Goal: Task Accomplishment & Management: Complete application form

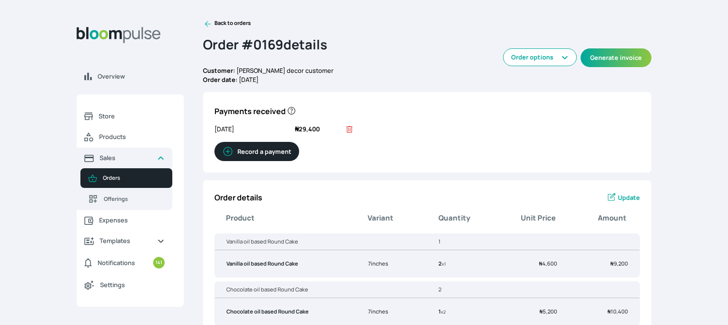
click at [207, 25] on icon at bounding box center [208, 24] width 10 height 10
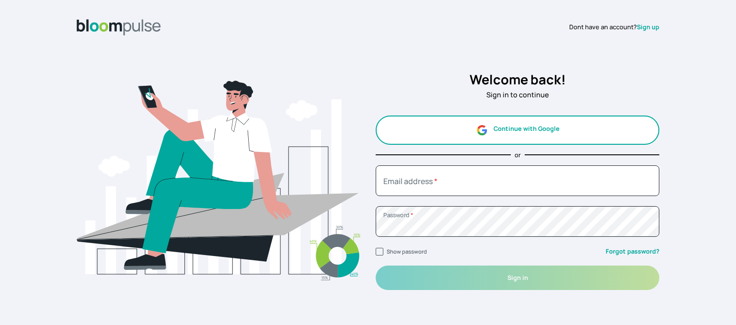
click at [526, 134] on button "Continue with Google" at bounding box center [516, 129] width 283 height 29
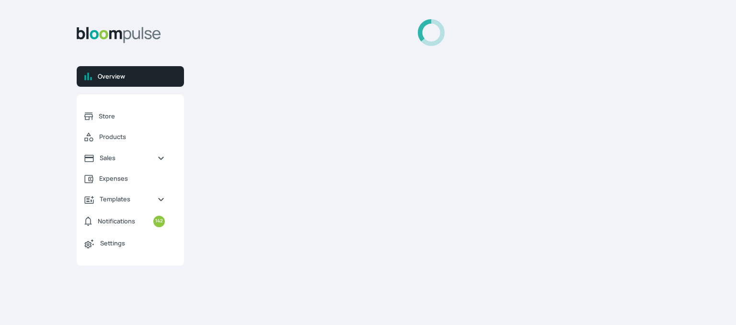
select select "2025"
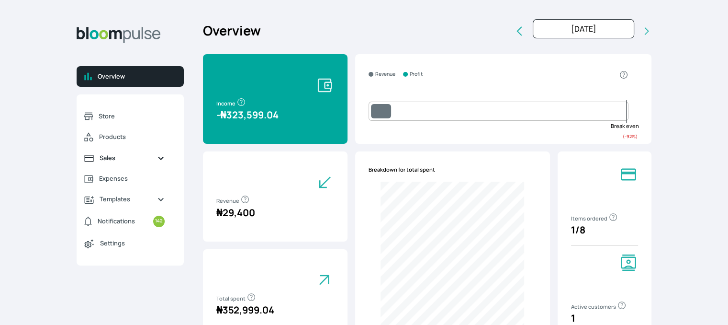
click at [113, 161] on span "Sales" at bounding box center [125, 157] width 50 height 9
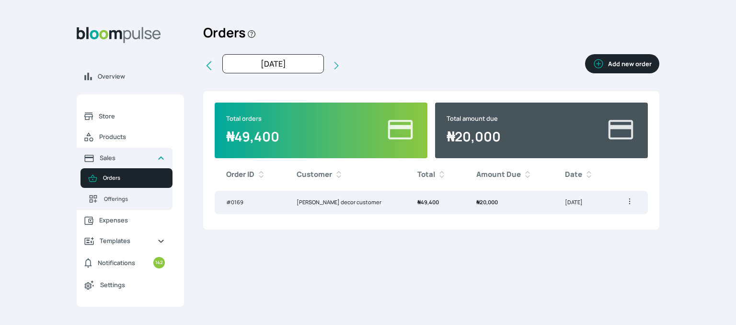
click at [340, 205] on td "[PERSON_NAME] decor customer" at bounding box center [345, 202] width 121 height 23
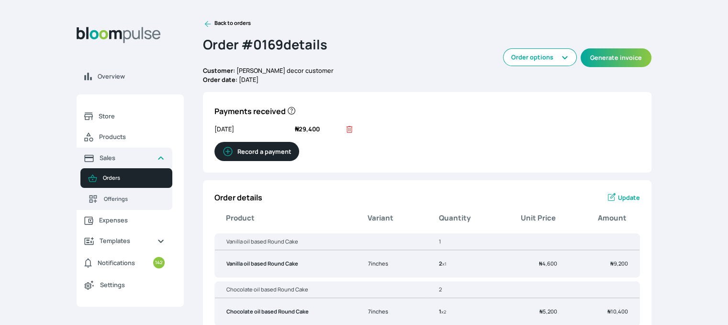
click at [728, 230] on div "Overview Store Products Sales Orders Offerings Expenses Templates Notifications…" at bounding box center [364, 162] width 728 height 325
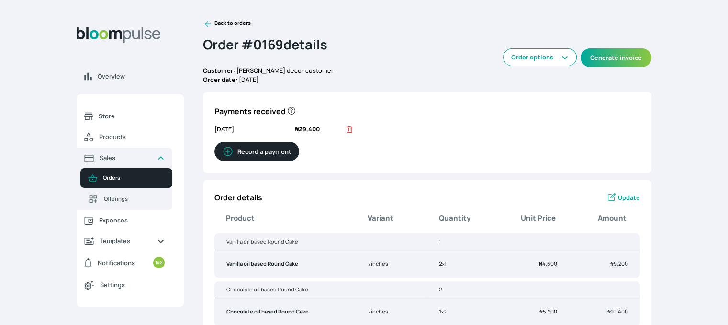
click at [208, 22] on icon at bounding box center [208, 24] width 10 height 10
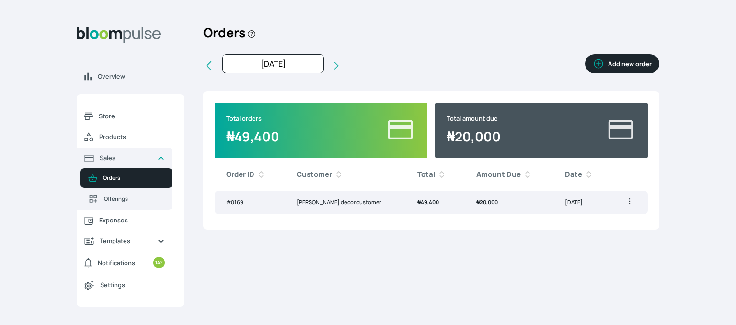
click at [611, 62] on button "Add new order" at bounding box center [622, 63] width 74 height 19
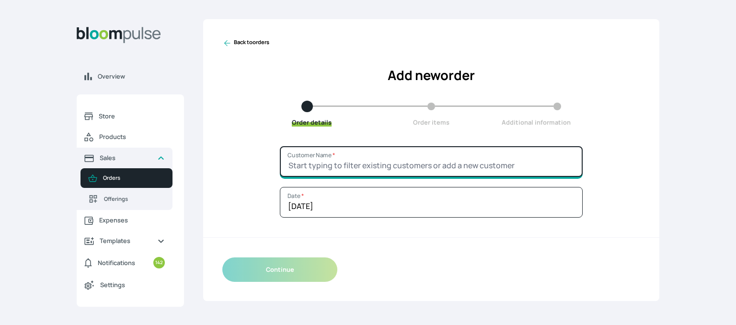
click at [319, 173] on input "Customer Name *" at bounding box center [431, 161] width 303 height 31
click at [339, 164] on input "Customer Name *" at bounding box center [431, 161] width 303 height 31
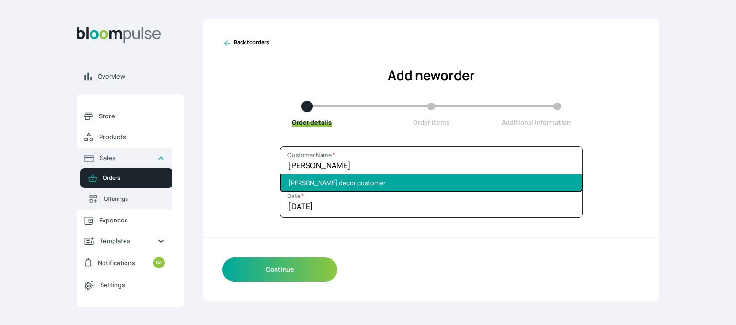
click at [331, 179] on li "[PERSON_NAME] decor customer" at bounding box center [431, 182] width 301 height 17
type input "[PERSON_NAME] decor customer"
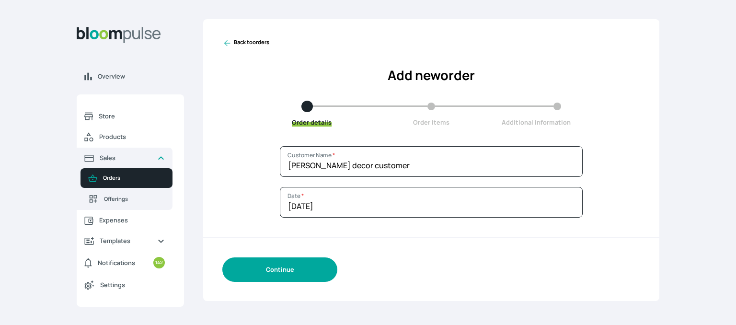
click at [269, 271] on button "Continue" at bounding box center [279, 269] width 115 height 24
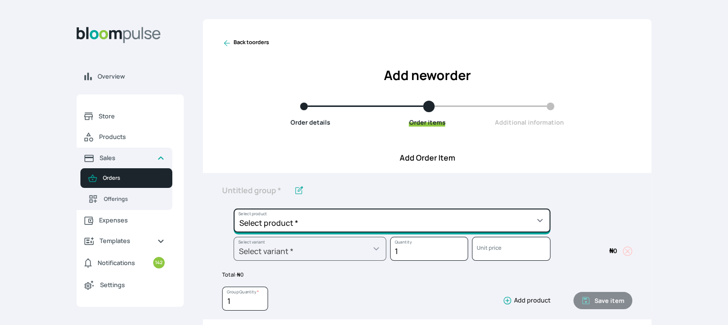
click at [337, 218] on select "Select product * Cake Decoration for 8inches High Chocolate oil based Round Cak…" at bounding box center [392, 220] width 317 height 24
select select "49426e7e-6d78-4aff-80b2-0dfc408de078"
click at [234, 208] on select "Select product * Cake Decoration for 8inches High Chocolate oil based Round Cak…" at bounding box center [392, 220] width 317 height 24
type input "Vanilla oil based Round Cake"
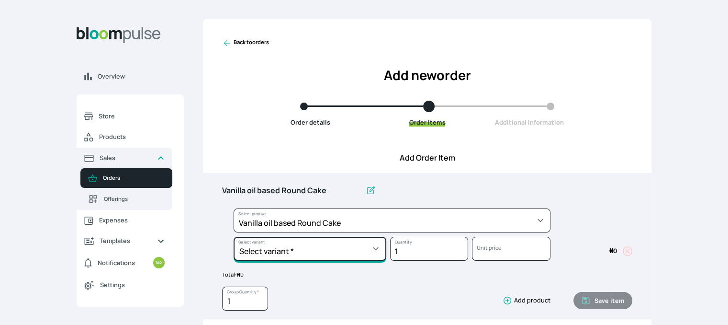
click at [310, 255] on select "Select variant * 10inches 11inches 12inches 6inches 7inches 8inches 9inches" at bounding box center [310, 249] width 153 height 24
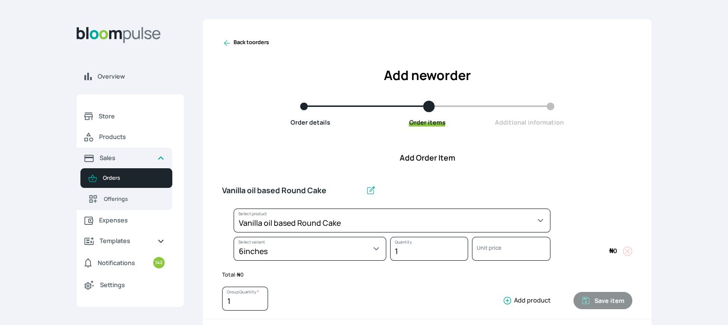
select select "49426e7e-6d78-4aff-80b2-0dfc408de078"
select select "99749d96-3b79-40b0-9bc8-fa882aa5ad00"
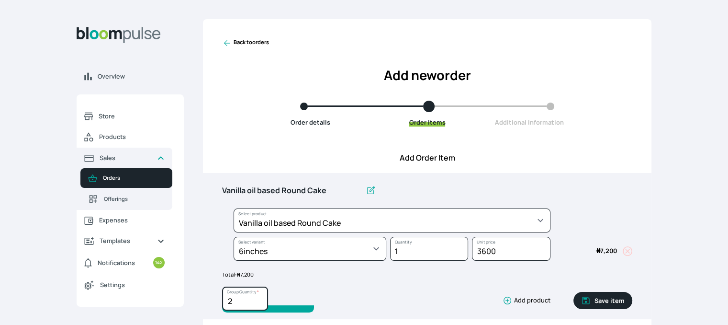
type input "2"
click at [260, 295] on input "2" at bounding box center [245, 298] width 46 height 24
click at [613, 294] on button "Save item" at bounding box center [603, 300] width 59 height 17
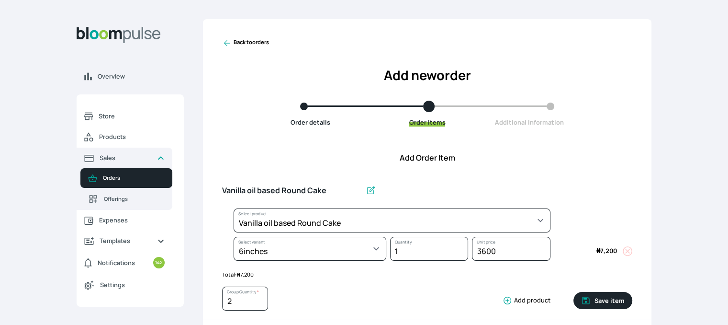
type input "1"
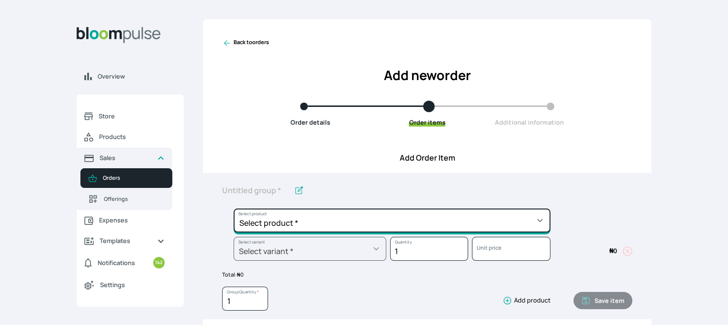
click at [458, 220] on select "Select product * Cake Decoration for 8inches High Chocolate oil based Round Cak…" at bounding box center [392, 220] width 317 height 24
select select "0a3636f1-4902-403d-89c1-f5465b9229a0"
click at [234, 208] on select "Select product * Cake Decoration for 8inches High Chocolate oil based Round Cak…" at bounding box center [392, 220] width 317 height 24
type input "Chocolate oil based Round Cake"
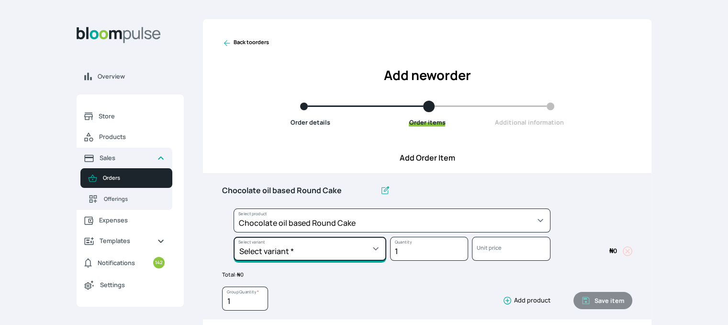
click at [344, 249] on select "Select variant * 10inches 11inches 12inches 6inches 7inches 8inches 9inches" at bounding box center [310, 249] width 153 height 24
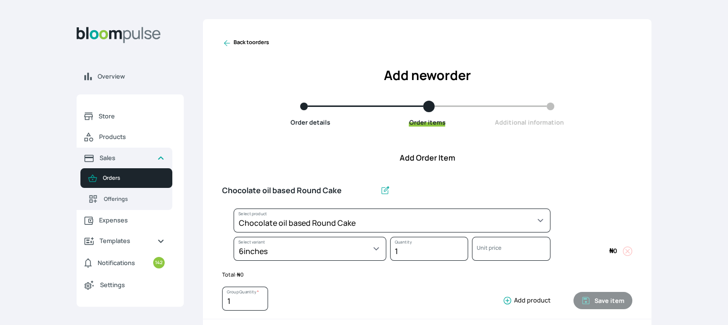
select select "0a3636f1-4902-403d-89c1-f5465b9229a0"
select select "430dc832-116b-4f0b-ac5d-bc426ed0a68c"
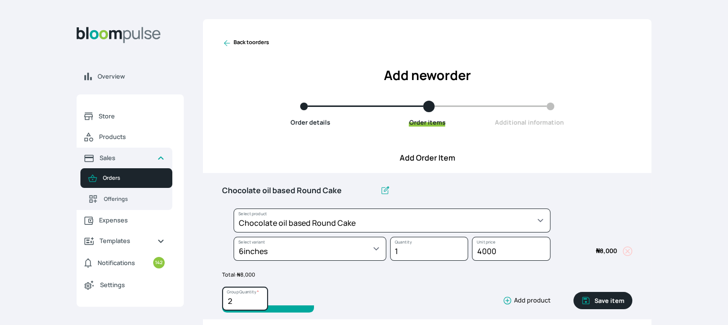
type input "2"
click at [260, 295] on input "2" at bounding box center [245, 298] width 46 height 24
click at [596, 301] on button "Save item" at bounding box center [603, 300] width 59 height 17
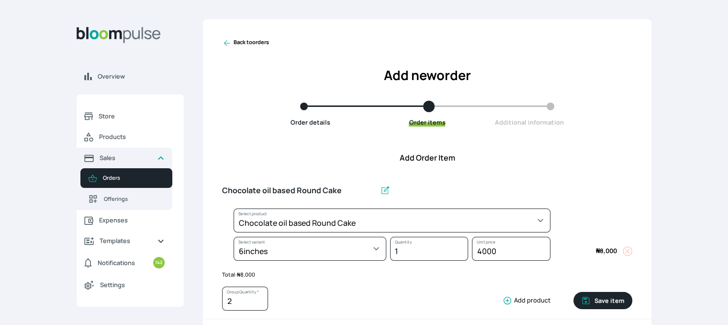
type input "1"
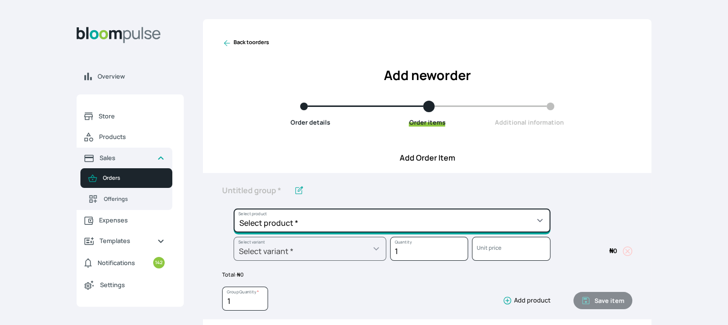
click at [381, 222] on select "Select product * Cake Decoration for 8inches High Chocolate oil based Round Cak…" at bounding box center [392, 220] width 317 height 24
select select "308ec9aa-9c9b-4c8b-9137-5de2303ab237"
click at [234, 208] on select "Select product * Cake Decoration for 8inches High Chocolate oil based Round Cak…" at bounding box center [392, 220] width 317 height 24
type input "Redvelvet oil based Round Cake"
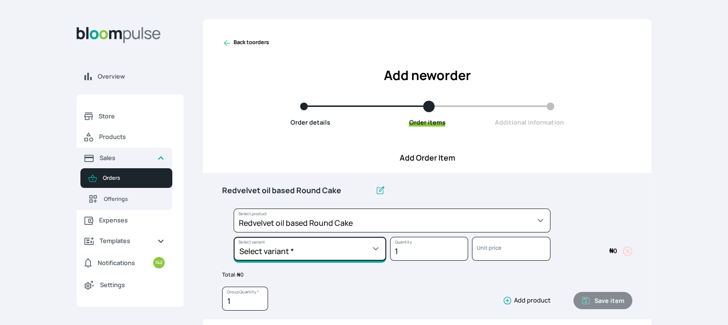
click at [353, 244] on select "Select variant * 10inches 11inches 12inches 6inches 7inches 8inches 9inches" at bounding box center [310, 249] width 153 height 24
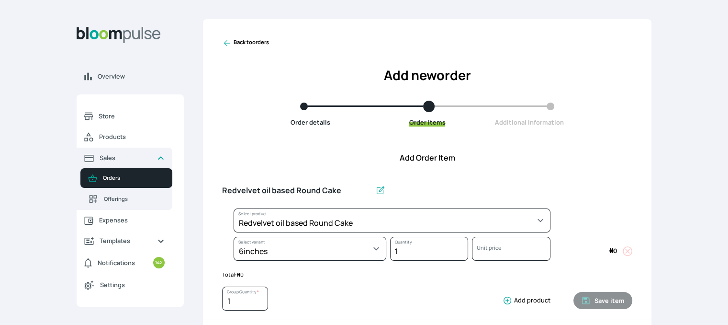
select select "308ec9aa-9c9b-4c8b-9137-5de2303ab237"
select select "539ea3f9-7b58-4ed5-a6fa-3c2a5292c254"
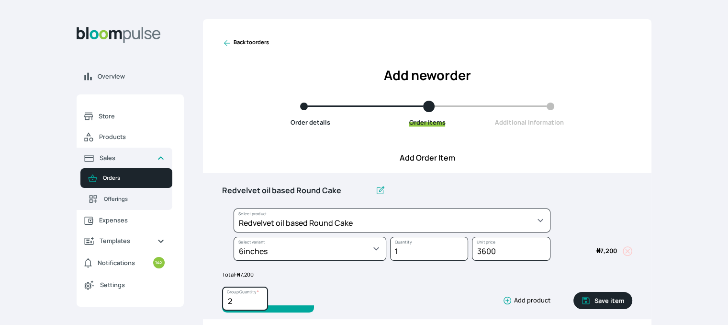
type input "2"
click at [259, 295] on input "2" at bounding box center [245, 298] width 46 height 24
click at [605, 301] on button "Save item" at bounding box center [603, 300] width 59 height 17
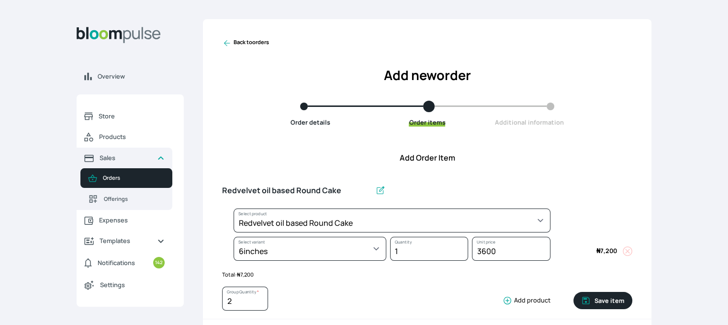
type input "1"
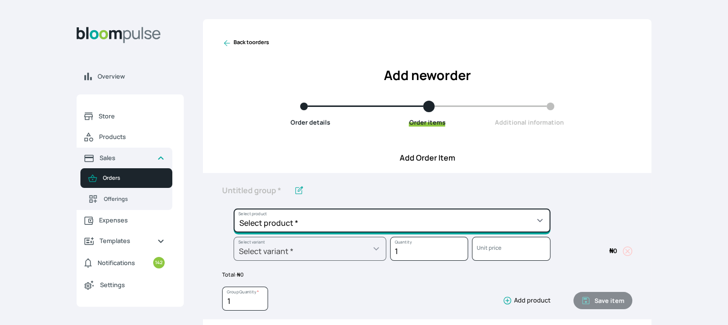
click at [320, 228] on select "Select product * Cake Decoration for 8inches High Chocolate oil based Round Cak…" at bounding box center [392, 220] width 317 height 24
select select "83f82b0c-44eb-4ac8-bd97-27faddcd7e30"
click at [234, 208] on select "Select product * Cake Decoration for 8inches High Chocolate oil based Round Cak…" at bounding box center [392, 220] width 317 height 24
type input "Whipped Cream Frosting"
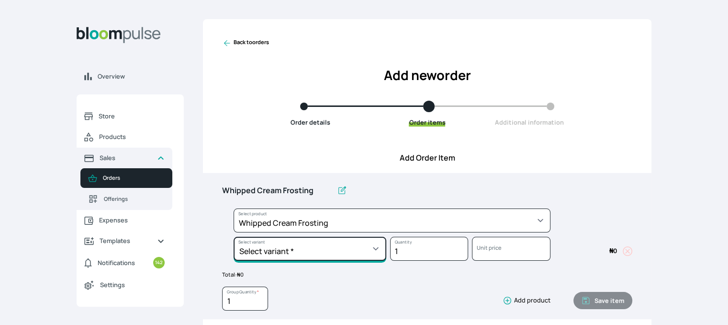
click at [305, 247] on select "Select variant * 1 cup 2 cups 3 cups 4 cups" at bounding box center [310, 249] width 153 height 24
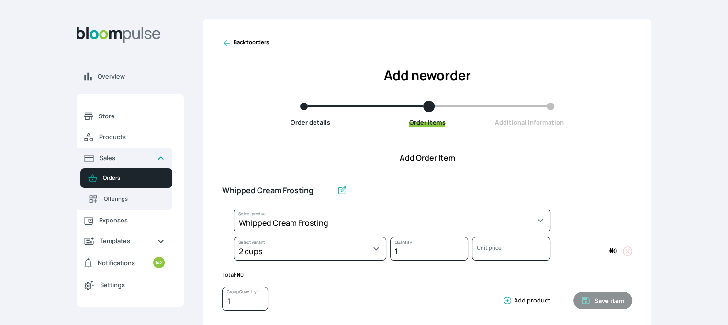
select select "83f82b0c-44eb-4ac8-bd97-27faddcd7e30"
select select "c32598fd-da48-43a0-ba15-76ca132400df"
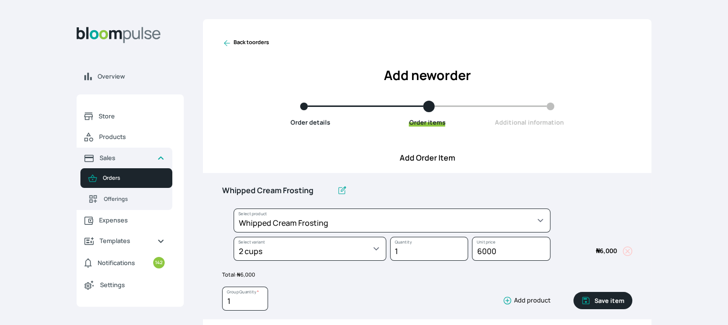
click at [592, 297] on button "Save item" at bounding box center [603, 300] width 59 height 17
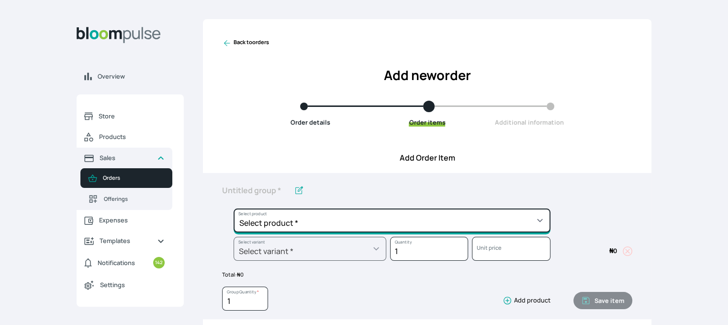
click at [440, 226] on select "Select product * Cake Decoration for 8inches High Chocolate oil based Round Cak…" at bounding box center [392, 220] width 317 height 24
select select "023b730d-bc46-477e-b7f7-d3522e7f455b"
click at [234, 208] on select "Select product * Cake Decoration for 8inches High Chocolate oil based Round Cak…" at bounding box center [392, 220] width 317 height 24
type input "Cake Decoration for 8inches High"
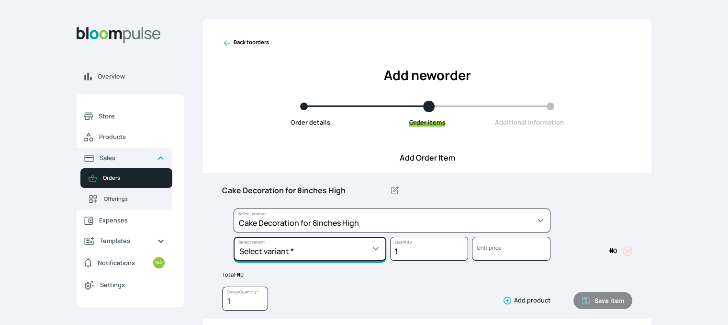
click at [344, 251] on select "Select variant * Basic Complex Regular" at bounding box center [310, 249] width 153 height 24
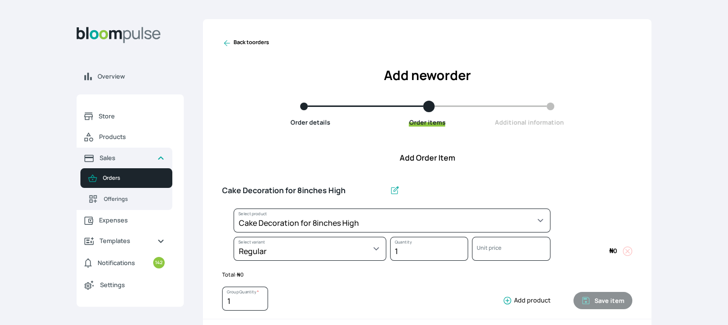
select select "023b730d-bc46-477e-b7f7-d3522e7f455b"
select select "13dbb06e-f851-45db-a0d6-3609ea7c0f11"
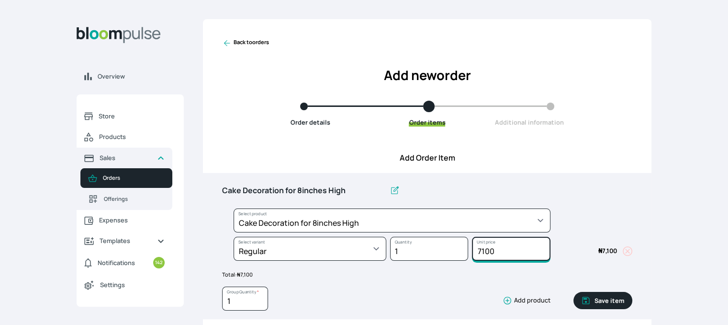
click at [502, 246] on input "7100" at bounding box center [511, 249] width 78 height 24
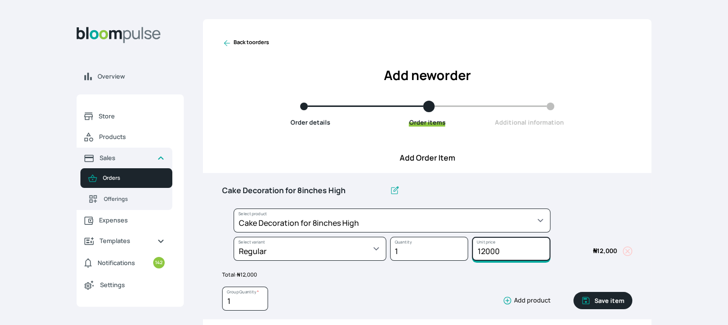
type input "12000"
click at [603, 294] on button "Save item" at bounding box center [603, 300] width 59 height 17
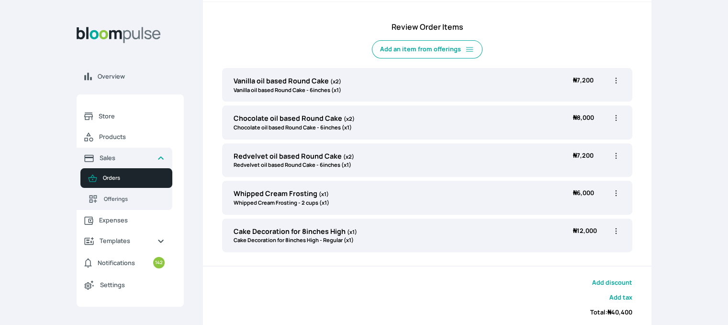
scroll to position [326, 0]
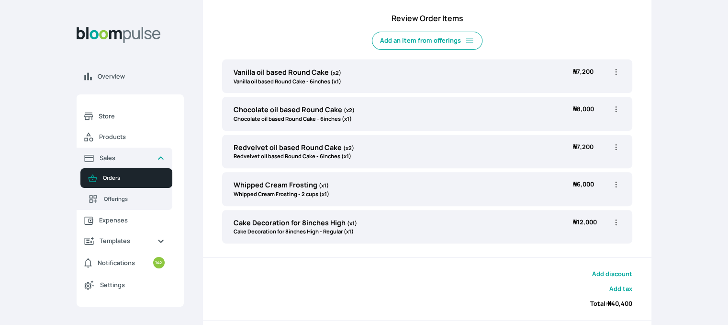
click at [459, 280] on div "Add discount Add tax Total: ₦ 40,400" at bounding box center [427, 289] width 449 height 62
click at [465, 312] on div "Add discount Add tax Total: ₦ 40,400" at bounding box center [427, 289] width 449 height 62
